Goal: Task Accomplishment & Management: Use online tool/utility

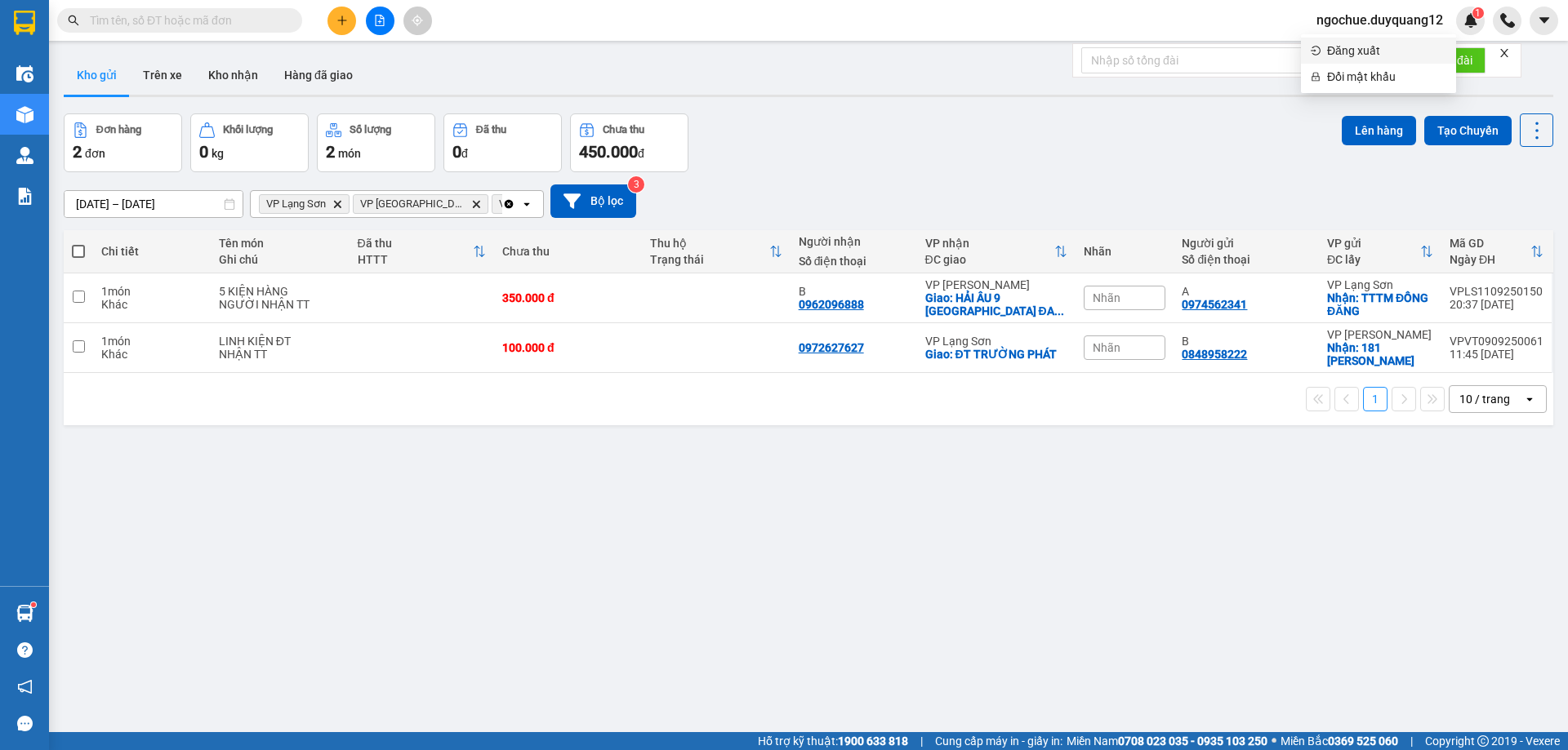
click at [1351, 51] on span "Đăng xuất" at bounding box center [1386, 50] width 119 height 18
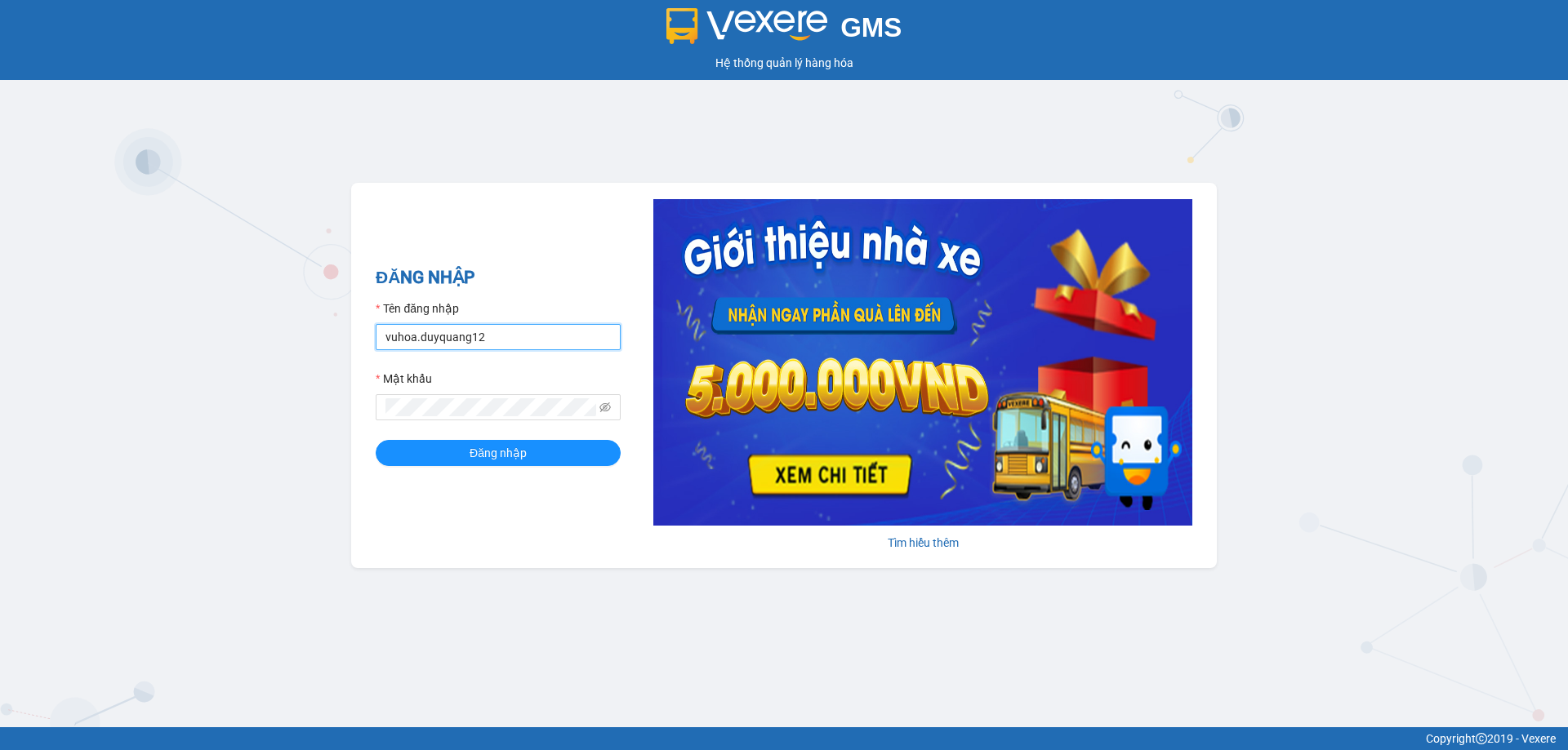
click at [490, 340] on input "vuhoa.duyquang12" at bounding box center [498, 336] width 245 height 26
type input "nguyenmai.duyquang12"
click at [507, 448] on span "Đăng nhập" at bounding box center [499, 452] width 58 height 18
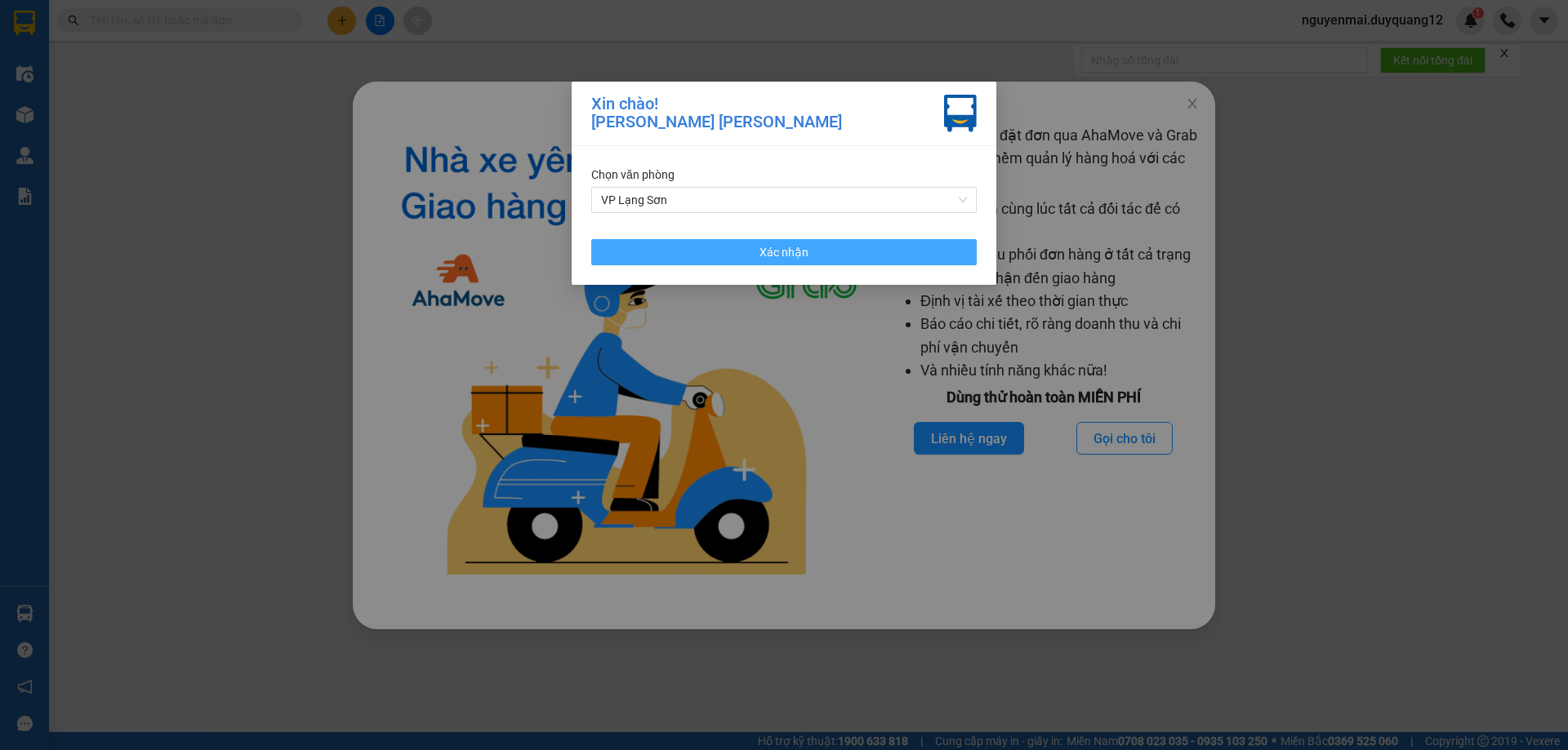
click at [695, 248] on button "Xác nhận" at bounding box center [783, 252] width 385 height 26
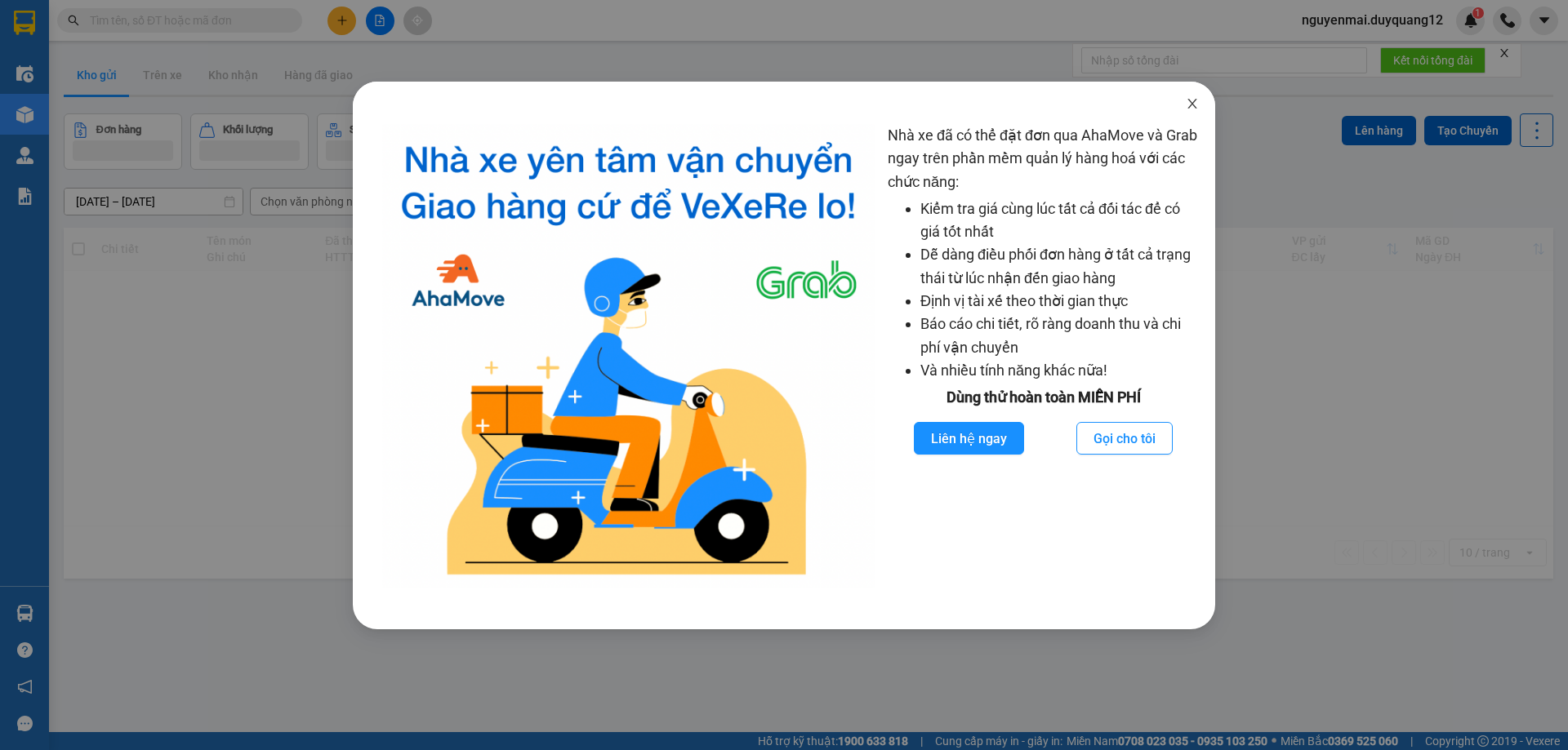
click at [1189, 108] on icon "close" at bounding box center [1191, 104] width 9 height 10
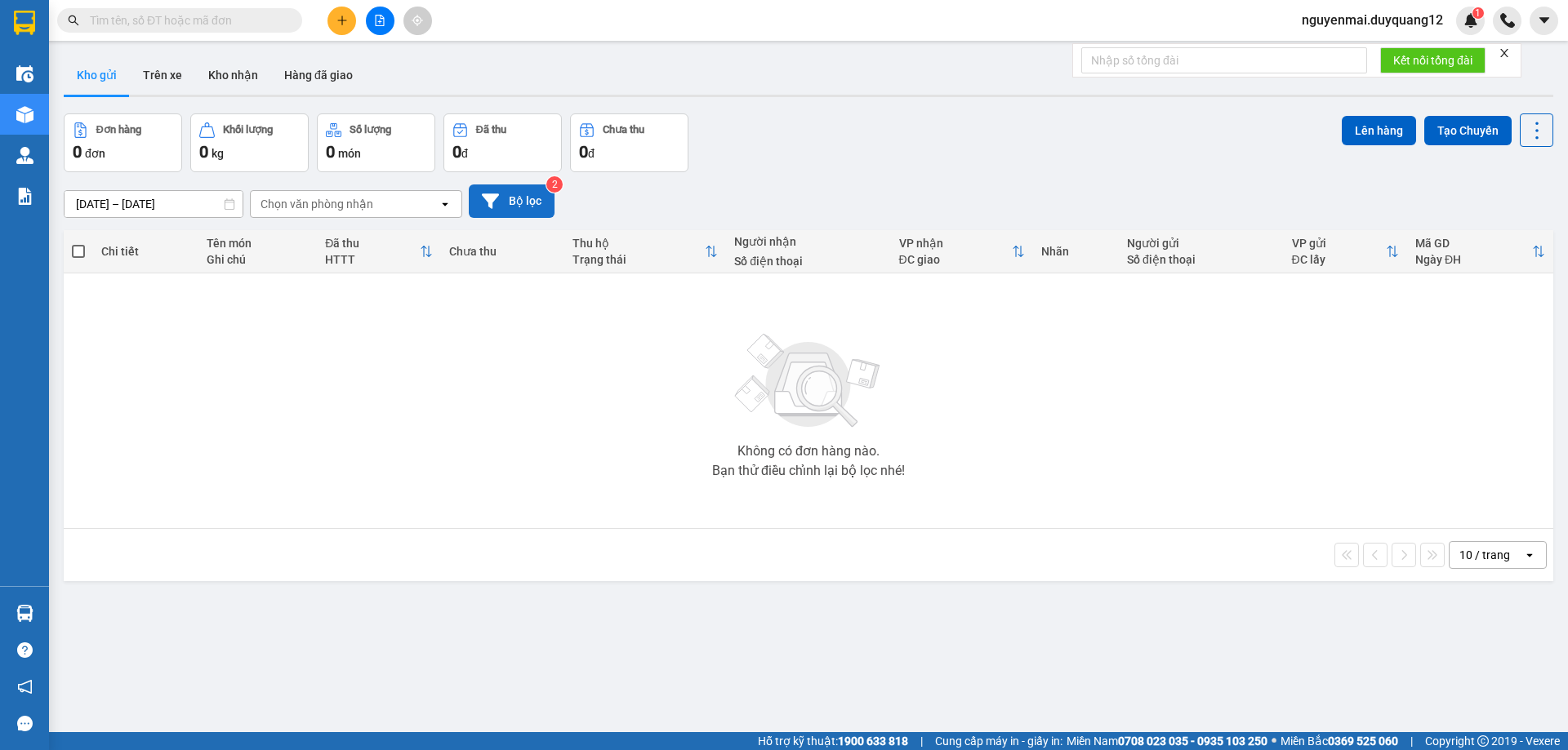
click at [535, 209] on button "Bộ lọc" at bounding box center [511, 201] width 86 height 34
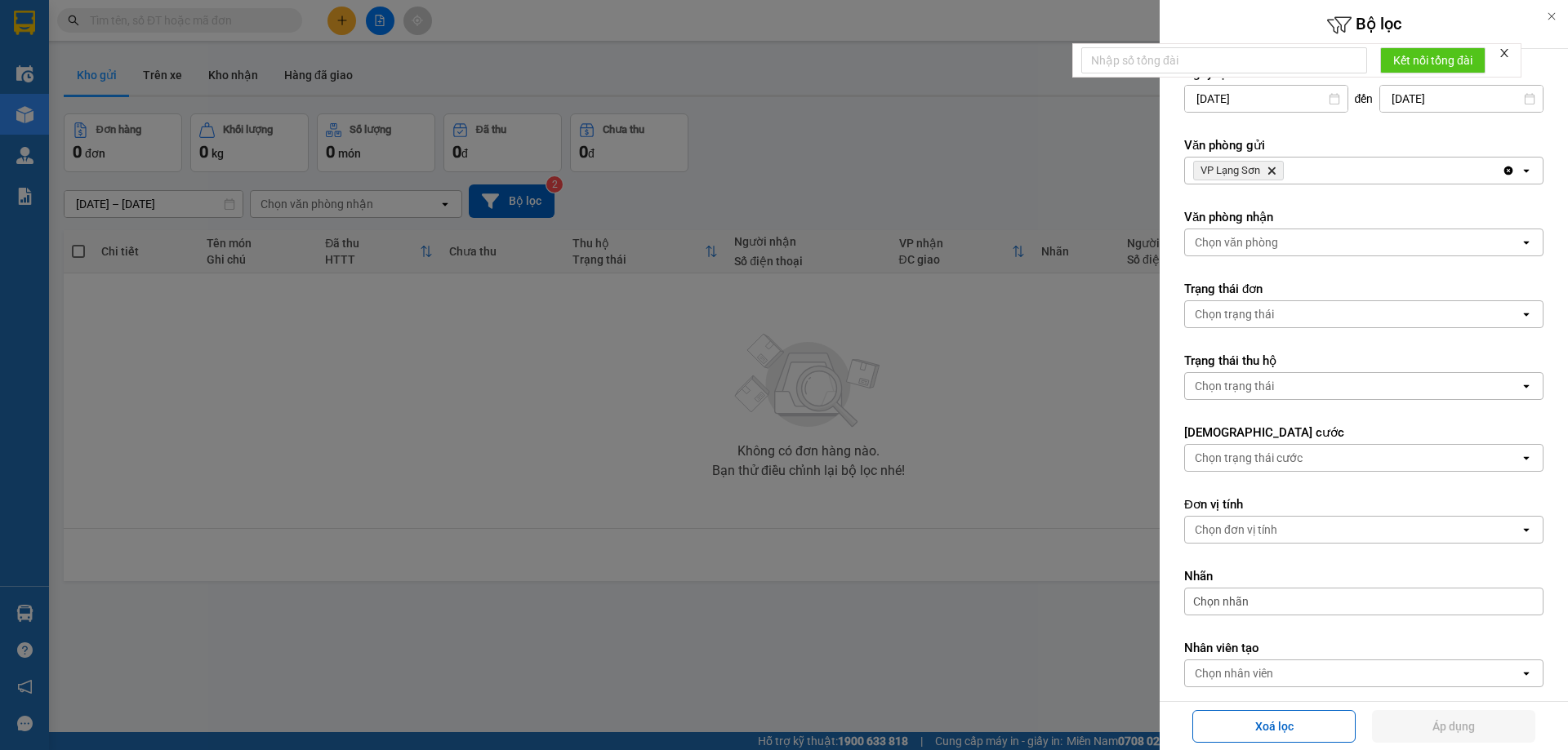
click at [1373, 173] on div "VP Lạng Sơn Delete" at bounding box center [1343, 170] width 317 height 26
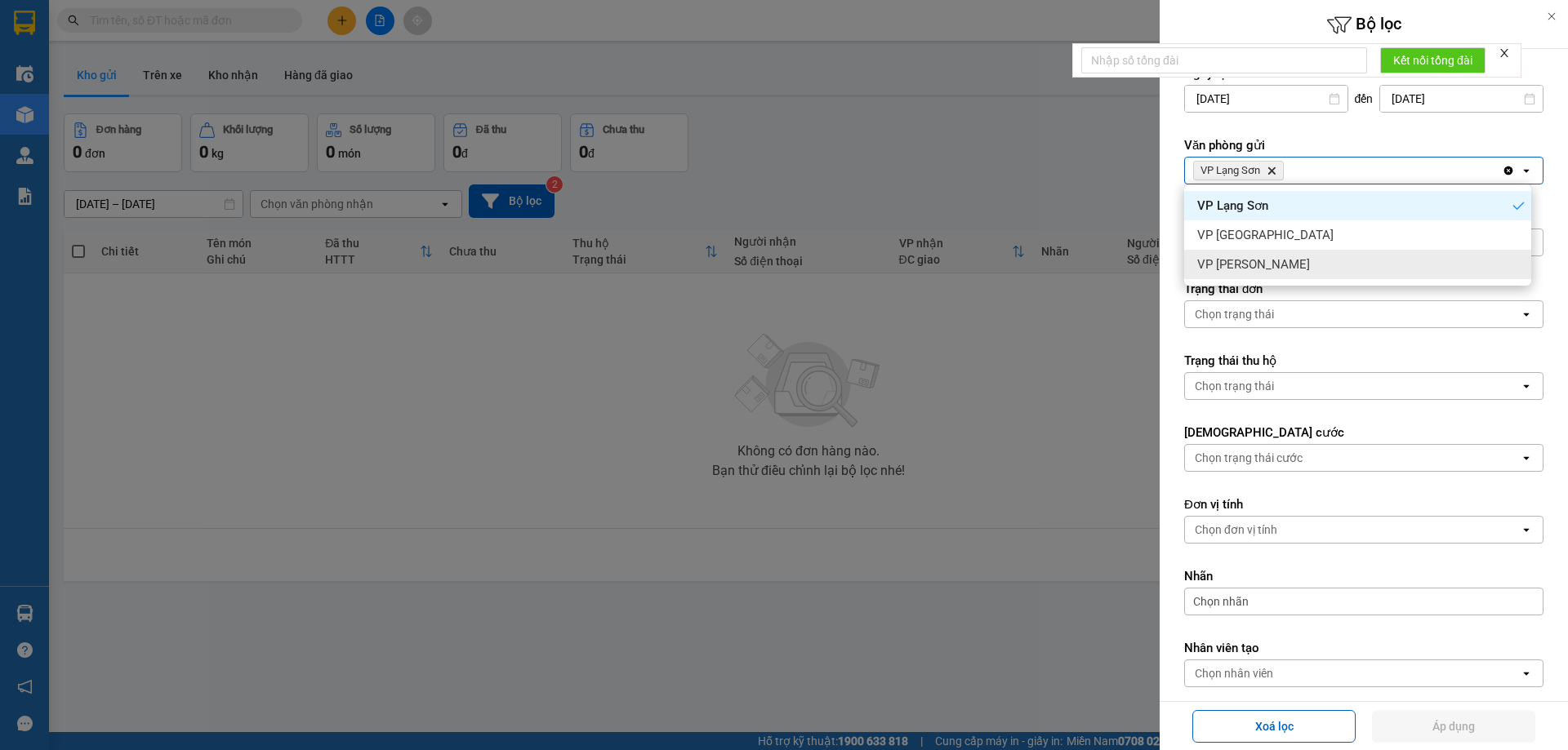
click at [1316, 258] on div "VP [PERSON_NAME]" at bounding box center [1358, 264] width 347 height 30
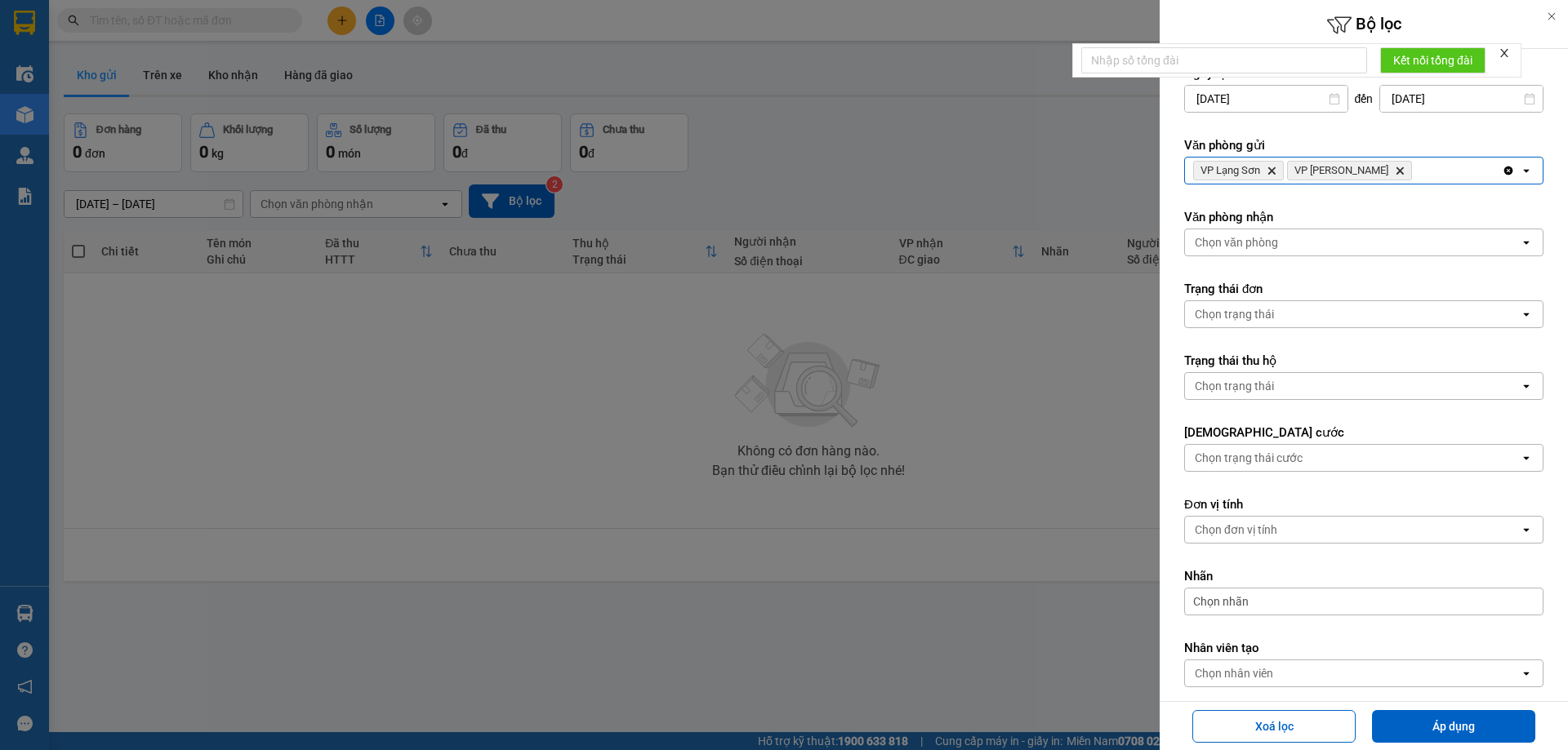
click at [1271, 241] on div "Chọn văn phòng" at bounding box center [1237, 242] width 84 height 16
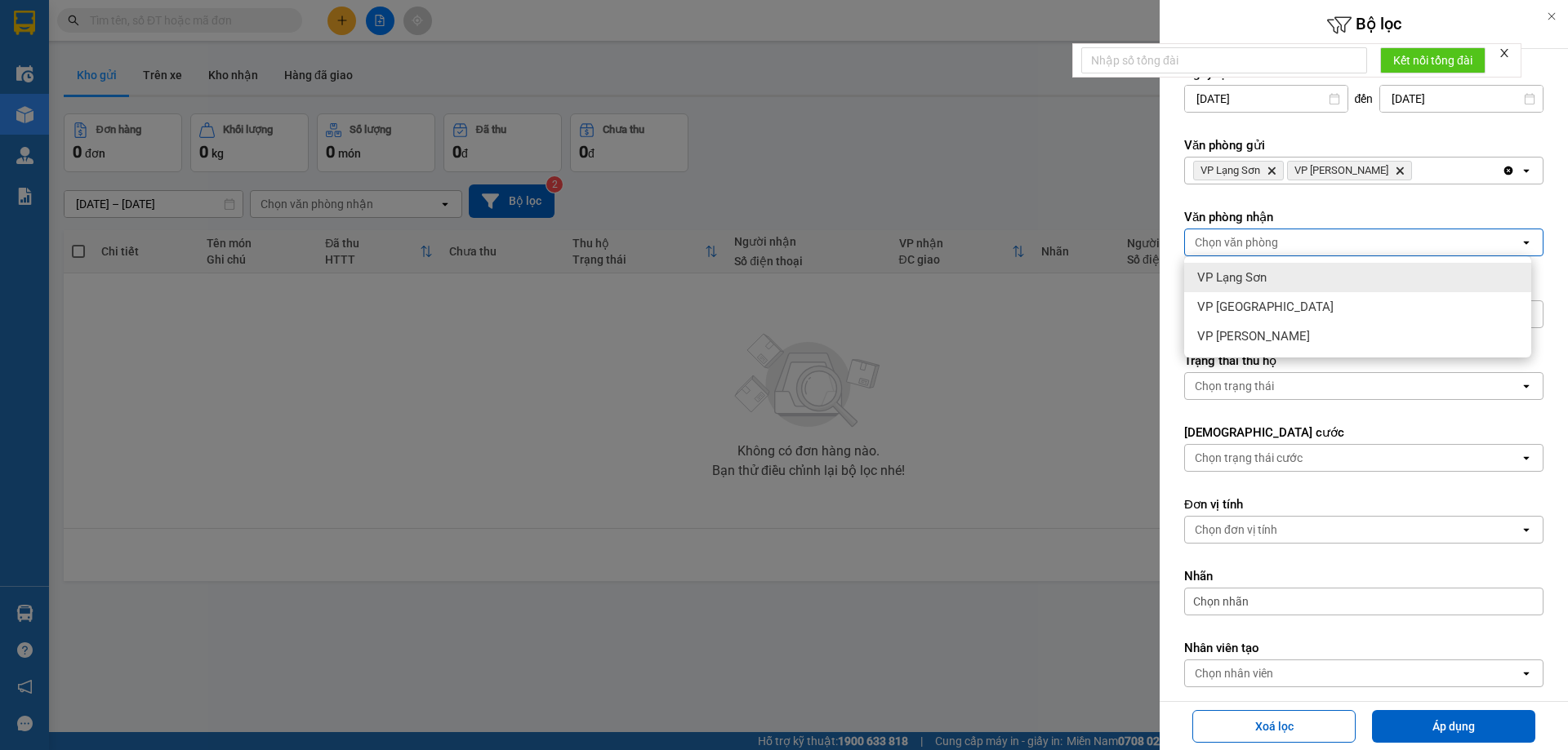
click at [1251, 279] on span "VP Lạng Sơn" at bounding box center [1232, 278] width 69 height 16
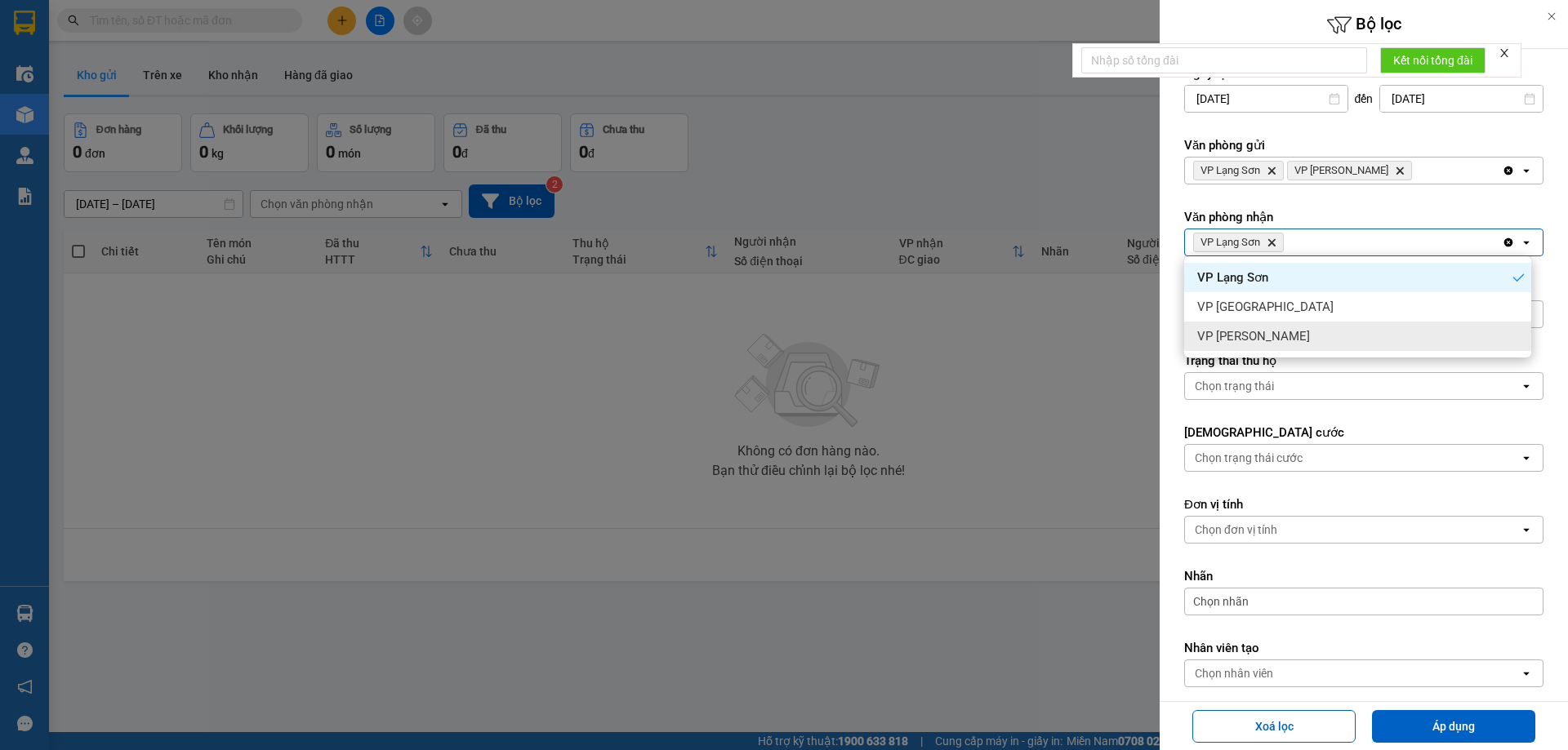
click at [1262, 346] on div "VP [PERSON_NAME]" at bounding box center [1358, 336] width 347 height 30
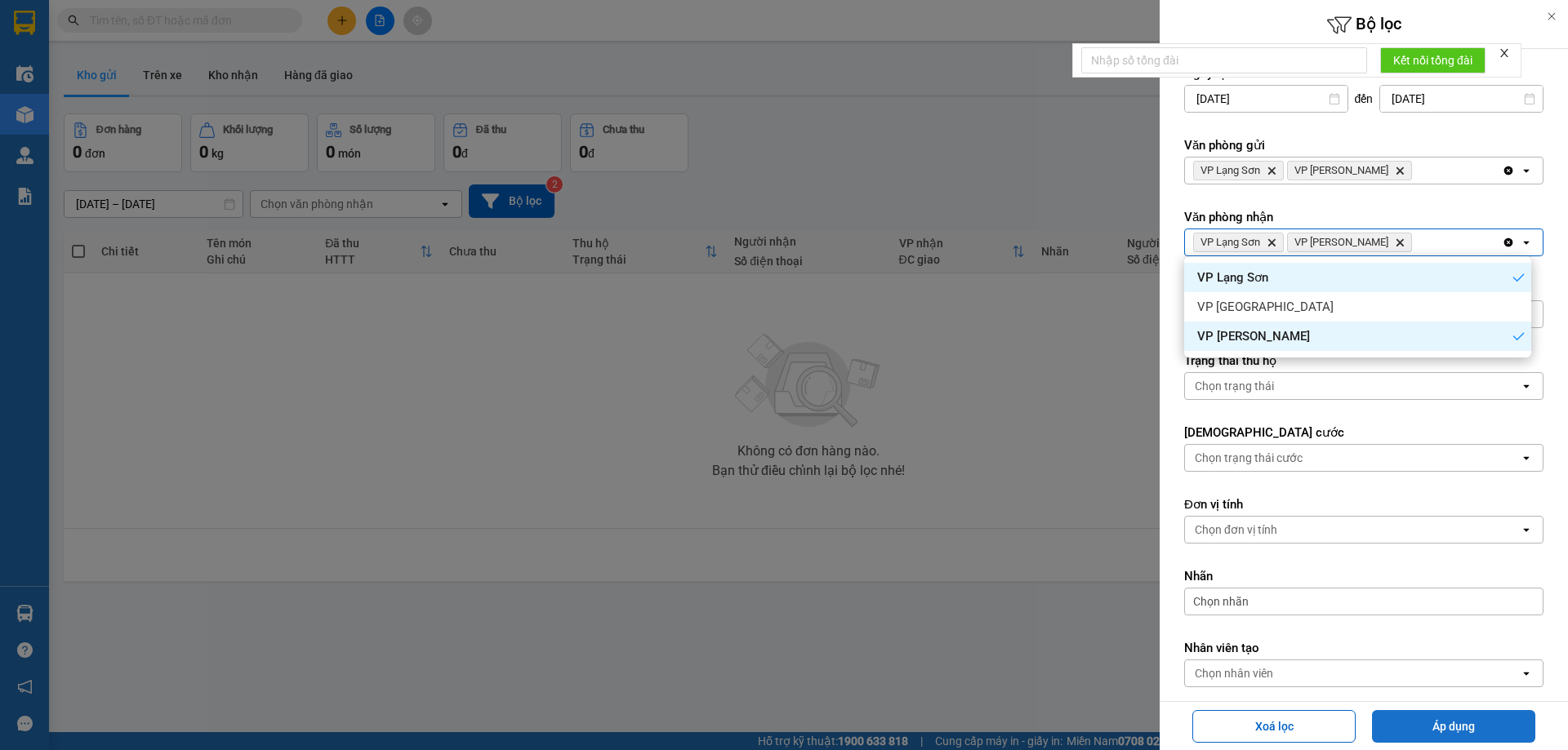
click at [1428, 732] on button "Áp dụng" at bounding box center [1454, 727] width 163 height 33
